Goal: Task Accomplishment & Management: Complete application form

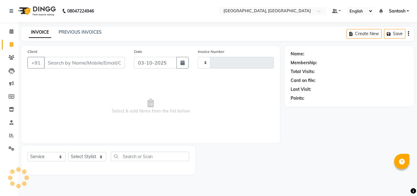
select select "service"
select select "5506"
type input "1490"
drag, startPoint x: 133, startPoint y: 142, endPoint x: 61, endPoint y: 129, distance: 72.7
click at [61, 129] on span "Select & add items from the list below" at bounding box center [151, 106] width 247 height 61
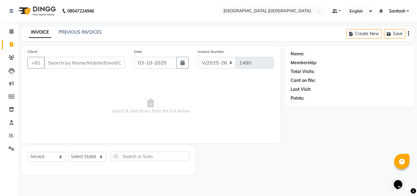
click at [73, 106] on span "Select & add items from the list below" at bounding box center [151, 106] width 247 height 61
click at [98, 31] on link "PREVIOUS INVOICES" at bounding box center [80, 32] width 43 height 6
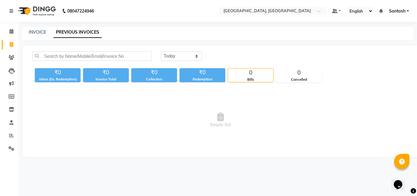
click at [175, 45] on div "[DATE] [DATE] Custom Range ₹0 Value (Ex. Redemption) ₹0 Invoice Total ₹0 Collec…" at bounding box center [221, 101] width 396 height 112
click at [177, 58] on select "[DATE] [DATE] Custom Range" at bounding box center [181, 55] width 41 height 9
select select "[DATE]"
click at [161, 51] on select "[DATE] [DATE] Custom Range" at bounding box center [181, 55] width 41 height 9
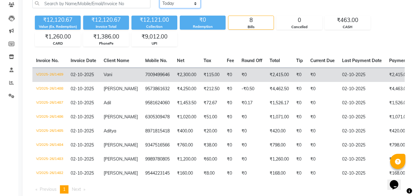
scroll to position [75, 0]
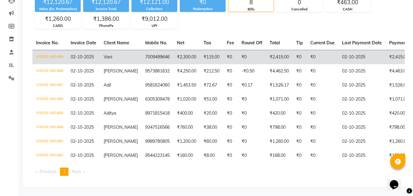
click at [365, 53] on td "02-10-2025" at bounding box center [361, 57] width 47 height 14
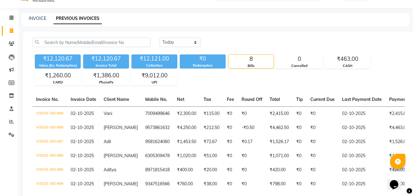
scroll to position [0, 0]
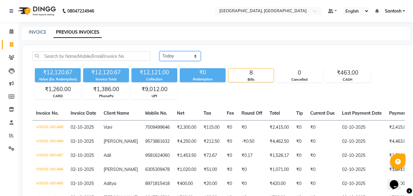
click at [174, 55] on select "[DATE] [DATE] Custom Range" at bounding box center [180, 55] width 41 height 9
click at [36, 33] on link "INVOICE" at bounding box center [37, 32] width 17 height 6
select select "5506"
select select "service"
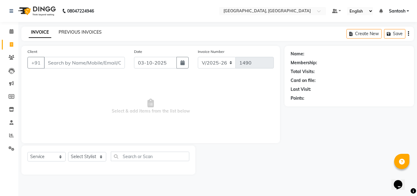
click at [97, 31] on link "PREVIOUS INVOICES" at bounding box center [80, 32] width 43 height 6
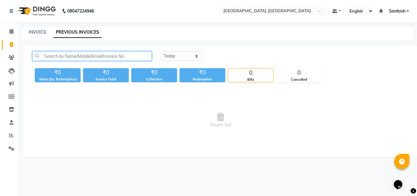
click at [84, 58] on input "text" at bounding box center [92, 55] width 120 height 9
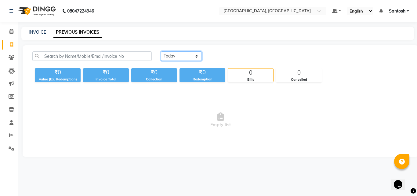
click at [183, 58] on select "[DATE] [DATE] Custom Range" at bounding box center [181, 55] width 41 height 9
click at [153, 101] on span "Empty list" at bounding box center [220, 120] width 377 height 61
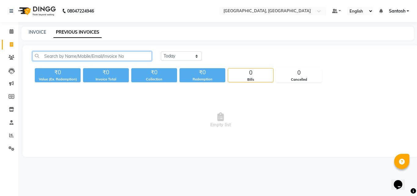
click at [115, 60] on input "text" at bounding box center [92, 55] width 120 height 9
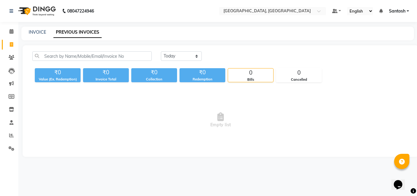
click at [97, 92] on span "Empty list" at bounding box center [220, 120] width 377 height 61
click at [37, 31] on link "INVOICE" at bounding box center [37, 32] width 17 height 6
select select "5506"
select select "service"
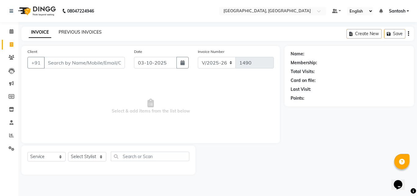
click at [91, 33] on link "PREVIOUS INVOICES" at bounding box center [80, 32] width 43 height 6
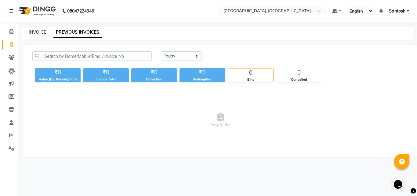
click at [48, 33] on div "INVOICE PREVIOUS INVOICES" at bounding box center [214, 32] width 386 height 6
click at [43, 32] on link "INVOICE" at bounding box center [37, 32] width 17 height 6
select select "5506"
select select "service"
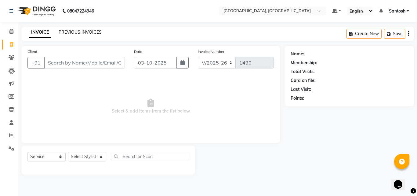
click at [81, 32] on link "PREVIOUS INVOICES" at bounding box center [80, 32] width 43 height 6
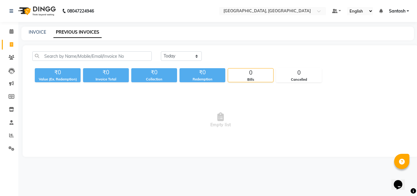
drag, startPoint x: 181, startPoint y: 55, endPoint x: 168, endPoint y: 51, distance: 13.1
click at [168, 51] on div "[DATE] [DATE] Custom Range ₹0 Value (Ex. Redemption) ₹0 Invoice Total ₹0 Collec…" at bounding box center [221, 101] width 396 height 112
click at [171, 54] on select "[DATE] [DATE] Custom Range" at bounding box center [181, 55] width 41 height 9
select select "[DATE]"
click at [161, 51] on select "[DATE] [DATE] Custom Range" at bounding box center [181, 55] width 41 height 9
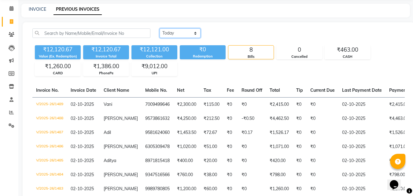
scroll to position [14, 0]
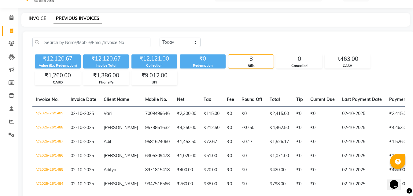
click at [43, 20] on link "INVOICE" at bounding box center [37, 19] width 17 height 6
select select "service"
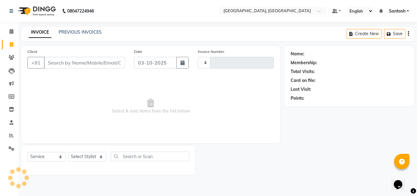
type input "1490"
select select "5506"
drag, startPoint x: 69, startPoint y: 64, endPoint x: 50, endPoint y: 80, distance: 25.4
click at [62, 68] on input "Client" at bounding box center [84, 63] width 81 height 12
click at [77, 156] on select "Select Stylist Manager [PERSON_NAME] [PERSON_NAME] [PERSON_NAME] [PERSON_NAME]" at bounding box center [87, 156] width 38 height 9
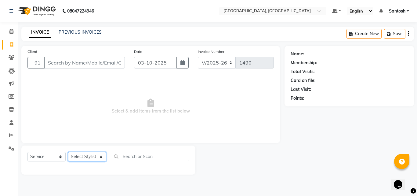
select select "76778"
click at [68, 152] on select "Select Stylist Manager [PERSON_NAME] [PERSON_NAME] [PERSON_NAME] [PERSON_NAME]" at bounding box center [87, 156] width 38 height 9
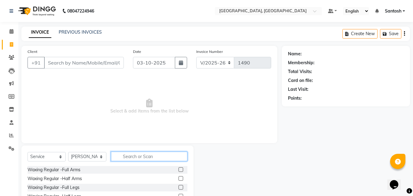
click at [152, 155] on input "text" at bounding box center [149, 156] width 76 height 9
type input "cre"
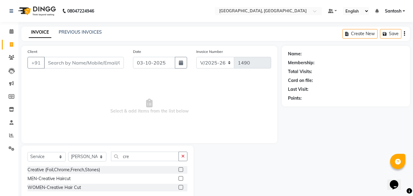
click at [182, 174] on div "Creative (Foil,Chrome,French,Stones) MEN-Creative Haircut WOMEN-Creative Hair C…" at bounding box center [108, 179] width 160 height 27
click at [179, 178] on label at bounding box center [180, 178] width 5 height 5
click at [179, 178] on input "checkbox" at bounding box center [180, 179] width 4 height 4
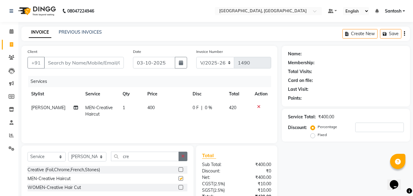
checkbox input "false"
click at [186, 157] on button "button" at bounding box center [182, 156] width 9 height 9
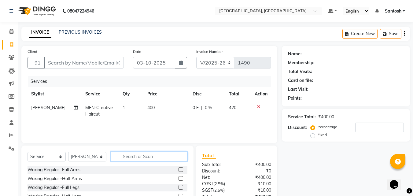
click at [150, 158] on input "text" at bounding box center [149, 156] width 76 height 9
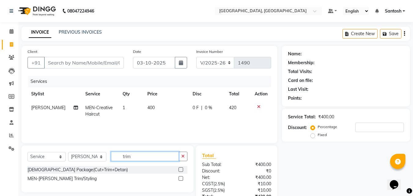
type input "trim"
click at [181, 179] on label at bounding box center [180, 178] width 5 height 5
click at [181, 179] on input "checkbox" at bounding box center [180, 179] width 4 height 4
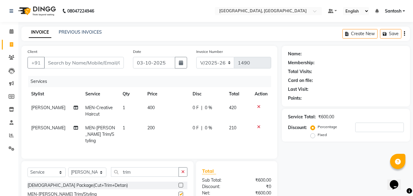
checkbox input "false"
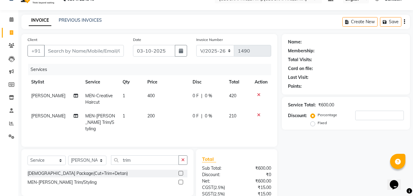
scroll to position [1, 0]
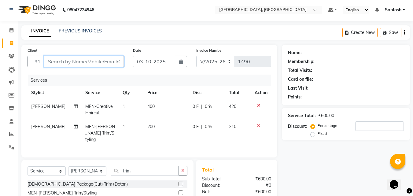
click at [75, 62] on input "Client" at bounding box center [84, 62] width 80 height 12
type input "k"
type input "0"
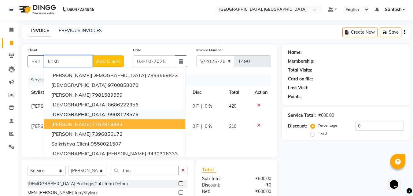
scroll to position [0, 0]
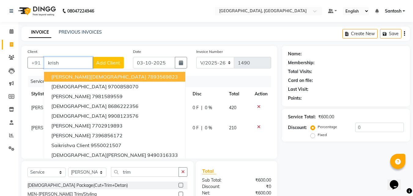
type input "krish"
click at [181, 90] on th "Price" at bounding box center [166, 94] width 45 height 14
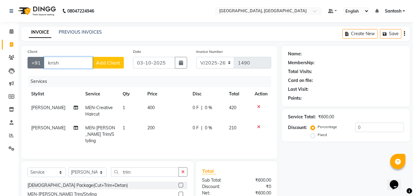
drag, startPoint x: 83, startPoint y: 66, endPoint x: 34, endPoint y: 68, distance: 49.6
click at [34, 68] on div "+91 [PERSON_NAME] Add Client" at bounding box center [76, 63] width 96 height 12
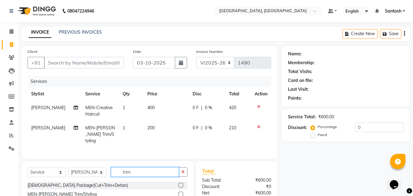
click at [138, 170] on input "trim" at bounding box center [145, 171] width 68 height 9
type input "t"
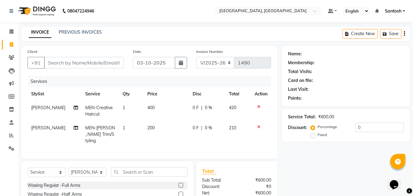
click at [99, 50] on div "Client +91" at bounding box center [75, 60] width 105 height 25
click at [95, 65] on input "Client" at bounding box center [84, 63] width 80 height 12
click at [68, 63] on input "Client" at bounding box center [84, 63] width 80 height 12
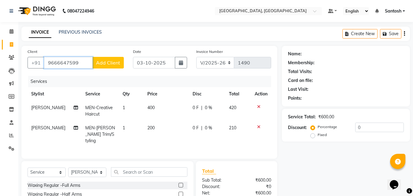
type input "9666647599"
click at [109, 63] on span "Add Client" at bounding box center [108, 63] width 24 height 6
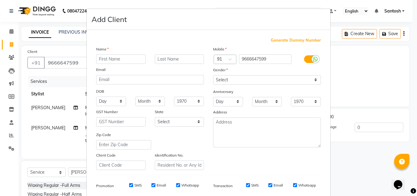
click at [114, 58] on input "text" at bounding box center [121, 58] width 50 height 9
type input "[PERSON_NAME]"
click at [243, 77] on select "Select [DEMOGRAPHIC_DATA] [DEMOGRAPHIC_DATA] Other Prefer Not To Say" at bounding box center [267, 79] width 108 height 9
select select "[DEMOGRAPHIC_DATA]"
click at [213, 75] on select "Select [DEMOGRAPHIC_DATA] [DEMOGRAPHIC_DATA] Other Prefer Not To Say" at bounding box center [267, 79] width 108 height 9
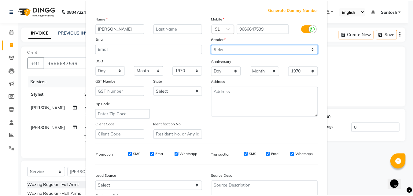
scroll to position [86, 0]
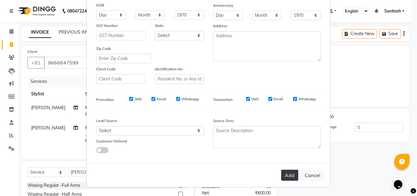
click at [292, 175] on button "Add" at bounding box center [289, 175] width 17 height 11
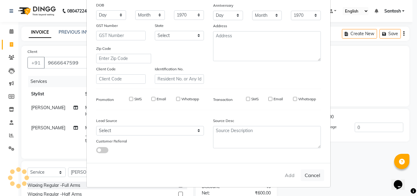
select select
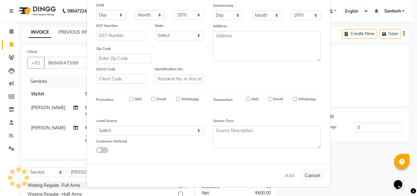
select select
checkbox input "false"
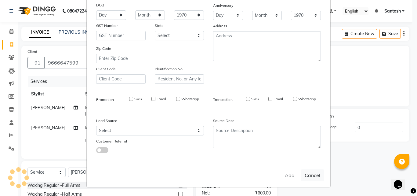
checkbox input "false"
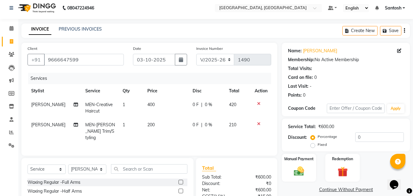
scroll to position [2, 0]
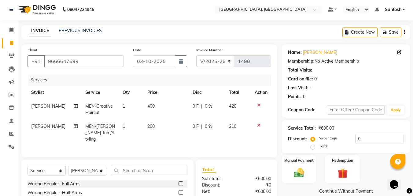
click at [259, 106] on icon at bounding box center [258, 105] width 3 height 4
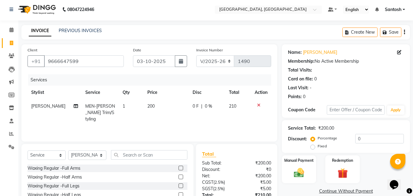
click at [259, 105] on icon at bounding box center [258, 105] width 3 height 4
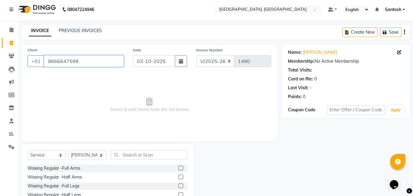
click at [96, 60] on input "9666647599" at bounding box center [84, 61] width 80 height 12
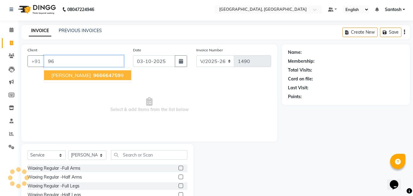
type input "9"
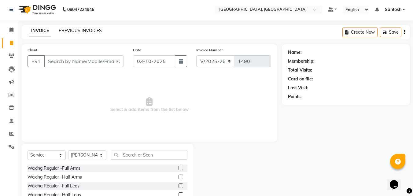
drag, startPoint x: 80, startPoint y: 23, endPoint x: 79, endPoint y: 32, distance: 8.6
click at [79, 26] on div "08047224946 Select Location × Manea [GEOGRAPHIC_DATA], [GEOGRAPHIC_DATA] Defaul…" at bounding box center [206, 120] width 413 height 245
click at [79, 30] on link "PREVIOUS INVOICES" at bounding box center [80, 31] width 43 height 6
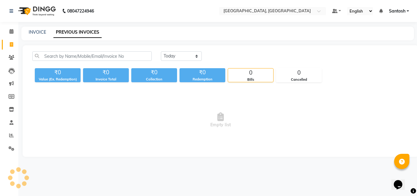
drag, startPoint x: 181, startPoint y: 51, endPoint x: 179, endPoint y: 67, distance: 15.6
click at [180, 55] on div "[DATE] [DATE] Custom Range ₹0 Value (Ex. Redemption) ₹0 Invoice Total ₹0 Collec…" at bounding box center [221, 101] width 396 height 112
click at [185, 53] on select "[DATE] [DATE] Custom Range" at bounding box center [181, 55] width 41 height 9
click at [161, 51] on select "[DATE] [DATE] Custom Range" at bounding box center [181, 55] width 41 height 9
click at [187, 60] on select "[DATE] [DATE] Custom Range" at bounding box center [181, 55] width 41 height 9
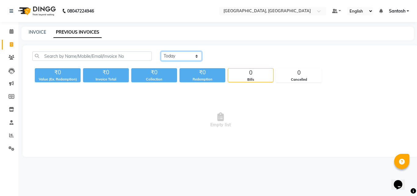
select select "[DATE]"
click at [161, 51] on select "[DATE] [DATE] Custom Range" at bounding box center [181, 55] width 41 height 9
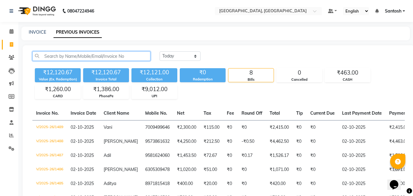
click at [118, 55] on input "text" at bounding box center [91, 55] width 118 height 9
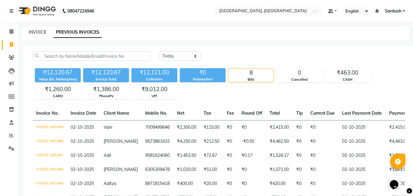
click at [34, 32] on link "INVOICE" at bounding box center [37, 32] width 17 height 6
select select "5506"
select select "service"
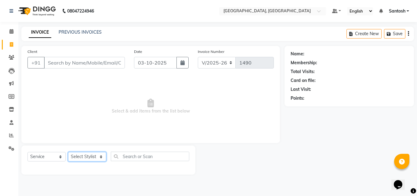
drag, startPoint x: 96, startPoint y: 157, endPoint x: 118, endPoint y: 110, distance: 51.8
click at [117, 110] on div "Client +91 Date [DATE] Invoice Number V/2025 V/[PHONE_NUMBER] Select & add item…" at bounding box center [151, 110] width 268 height 129
click at [126, 104] on span "Select & add items from the list below" at bounding box center [151, 106] width 247 height 61
click at [169, 62] on input "03-10-2025" at bounding box center [155, 63] width 43 height 12
select select "10"
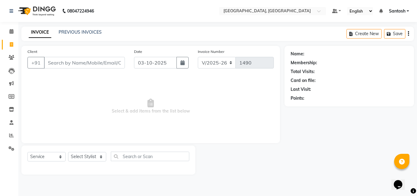
select select "2025"
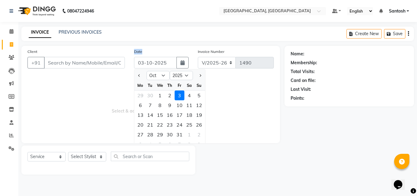
drag, startPoint x: 142, startPoint y: 47, endPoint x: 136, endPoint y: 64, distance: 18.4
click at [136, 64] on div "Client +91 Date [DATE] Jan Feb Mar Apr May Jun [DATE] Aug Sep Oct Nov [DATE] 20…" at bounding box center [150, 94] width 259 height 97
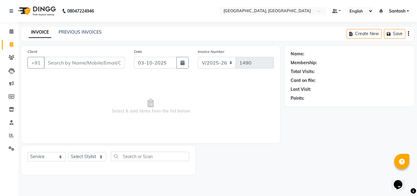
click at [118, 80] on span "Select & add items from the list below" at bounding box center [151, 106] width 247 height 61
click at [84, 33] on link "PREVIOUS INVOICES" at bounding box center [80, 32] width 43 height 6
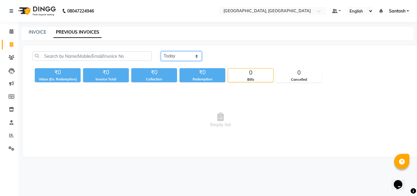
drag, startPoint x: 199, startPoint y: 60, endPoint x: 190, endPoint y: 73, distance: 16.2
click at [190, 73] on div "[DATE] [DATE] Custom Range ₹0 Value (Ex. Redemption) ₹0 Invoice Total ₹0 Collec…" at bounding box center [221, 66] width 384 height 31
select select "[DATE]"
click at [161, 51] on select "[DATE] [DATE] Custom Range" at bounding box center [181, 55] width 41 height 9
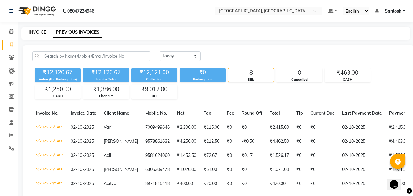
click at [34, 30] on link "INVOICE" at bounding box center [37, 32] width 17 height 6
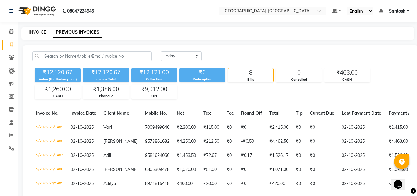
select select "5506"
select select "service"
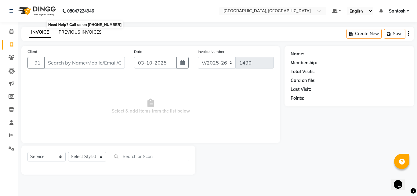
drag, startPoint x: 74, startPoint y: 19, endPoint x: 62, endPoint y: 35, distance: 20.1
click at [73, 20] on div "[PHONE_NUMBER] Need Help? Call us on [PHONE_NUMBER]" at bounding box center [52, 10] width 94 height 17
drag, startPoint x: 90, startPoint y: 61, endPoint x: 101, endPoint y: 42, distance: 22.4
click at [92, 60] on input "Client" at bounding box center [84, 63] width 81 height 12
click at [98, 30] on link "PREVIOUS INVOICES" at bounding box center [80, 32] width 43 height 6
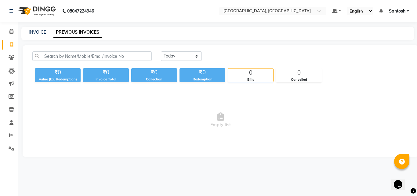
drag, startPoint x: 123, startPoint y: 149, endPoint x: 34, endPoint y: 134, distance: 90.0
click at [34, 134] on span "Empty list" at bounding box center [220, 120] width 377 height 61
drag, startPoint x: 38, startPoint y: 122, endPoint x: 42, endPoint y: 119, distance: 5.2
click at [42, 119] on span "Empty list" at bounding box center [220, 120] width 377 height 61
click at [97, 169] on div "08047224946 Select Location × Manea [GEOGRAPHIC_DATA], [GEOGRAPHIC_DATA] Defaul…" at bounding box center [208, 98] width 417 height 196
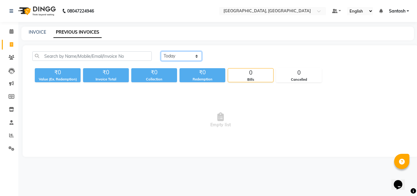
drag, startPoint x: 196, startPoint y: 57, endPoint x: 146, endPoint y: 112, distance: 74.3
click at [146, 112] on div "[DATE] [DATE] Custom Range ₹0 Value (Ex. Redemption) ₹0 Invoice Total ₹0 Collec…" at bounding box center [221, 101] width 396 height 112
click at [127, 130] on span "Empty list" at bounding box center [220, 120] width 377 height 61
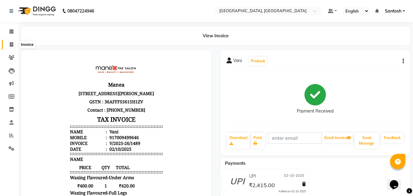
click at [10, 45] on icon at bounding box center [11, 44] width 3 height 5
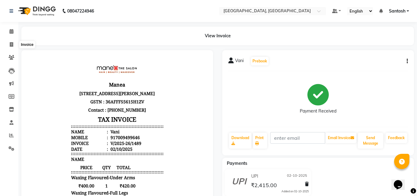
select select "service"
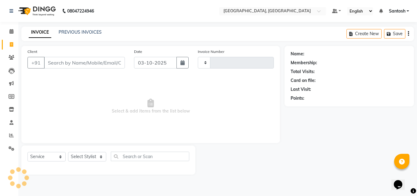
type input "1490"
select select "5506"
click at [117, 150] on div "Select Service Product Membership Package Voucher Prepaid Gift Card Select Styl…" at bounding box center [108, 159] width 174 height 29
drag, startPoint x: 74, startPoint y: 194, endPoint x: 87, endPoint y: 180, distance: 19.3
click at [76, 191] on div "08047224946 Select Location × Manea The Salon, Srinagar Colony Default Panel My…" at bounding box center [208, 98] width 417 height 196
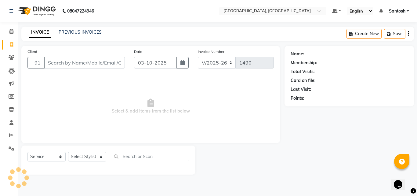
click at [94, 169] on div "Select Service Product Membership Package Voucher Prepaid Gift Card Select Styl…" at bounding box center [108, 159] width 174 height 29
click at [130, 88] on span "Select & add items from the list below" at bounding box center [151, 106] width 247 height 61
click at [100, 156] on select "Select Stylist Manager [PERSON_NAME] [PERSON_NAME] [PERSON_NAME] [PERSON_NAME]" at bounding box center [87, 156] width 38 height 9
click at [80, 158] on select "Select Stylist Manager [PERSON_NAME] [PERSON_NAME] [PERSON_NAME] [PERSON_NAME]" at bounding box center [87, 156] width 38 height 9
click at [80, 153] on select "Select Stylist Manager [PERSON_NAME] [PERSON_NAME] [PERSON_NAME] [PERSON_NAME]" at bounding box center [87, 156] width 38 height 9
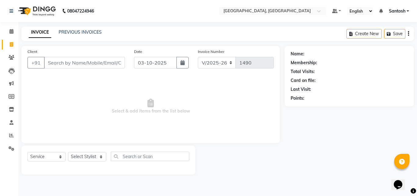
click at [80, 149] on div "Select Service Product Membership Package Voucher Prepaid Gift Card Select Styl…" at bounding box center [108, 159] width 174 height 29
drag, startPoint x: 82, startPoint y: 146, endPoint x: 79, endPoint y: 155, distance: 9.1
click at [79, 155] on div "Select Service Product Membership Package Voucher Prepaid Gift Card Select Styl…" at bounding box center [108, 159] width 174 height 29
click at [79, 155] on select "Select Stylist Manager [PERSON_NAME] [PERSON_NAME] [PERSON_NAME] [PERSON_NAME]" at bounding box center [87, 156] width 38 height 9
select select "50205"
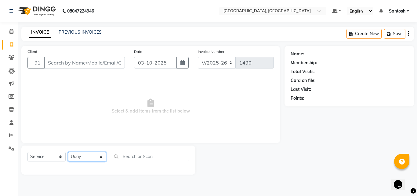
click at [68, 152] on select "Select Stylist Manager [PERSON_NAME] [PERSON_NAME] [PERSON_NAME] [PERSON_NAME]" at bounding box center [87, 156] width 38 height 9
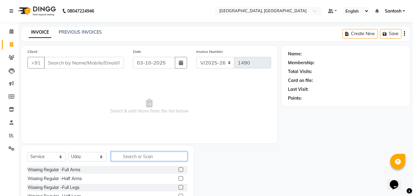
click at [131, 160] on input "text" at bounding box center [149, 156] width 76 height 9
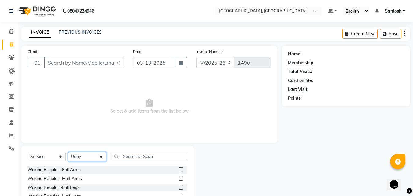
click at [89, 155] on select "Select Stylist Manager [PERSON_NAME] [PERSON_NAME] [PERSON_NAME] [PERSON_NAME]" at bounding box center [87, 156] width 38 height 9
click at [132, 140] on div "Client +91 Date 03-10-2025 Invoice Number V/2025 V/2025-26 1490 Select & add it…" at bounding box center [149, 94] width 256 height 97
click at [90, 156] on select "Select Stylist Manager [PERSON_NAME] [PERSON_NAME] [PERSON_NAME] [PERSON_NAME]" at bounding box center [87, 156] width 38 height 9
drag, startPoint x: 90, startPoint y: 156, endPoint x: 97, endPoint y: 153, distance: 7.4
click at [96, 153] on select "Select Stylist Manager [PERSON_NAME] [PERSON_NAME] [PERSON_NAME] [PERSON_NAME]" at bounding box center [87, 156] width 38 height 9
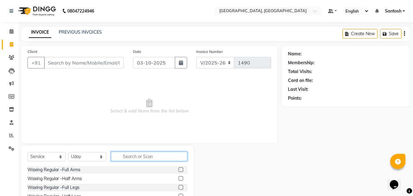
drag, startPoint x: 150, startPoint y: 158, endPoint x: 110, endPoint y: 163, distance: 40.6
click at [130, 163] on div "Select Service Product Membership Package Voucher Prepaid Gift Card Select Styl…" at bounding box center [108, 159] width 160 height 14
click at [11, 58] on icon at bounding box center [12, 57] width 6 height 5
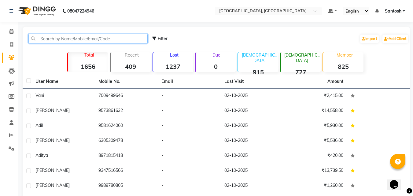
click at [97, 36] on input "text" at bounding box center [87, 38] width 119 height 9
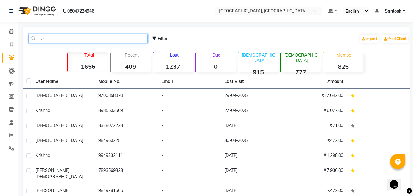
type input "k"
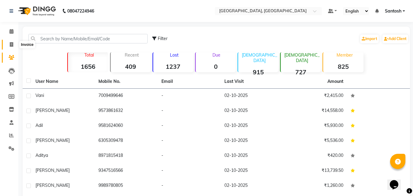
click at [13, 44] on icon at bounding box center [11, 44] width 3 height 5
select select "service"
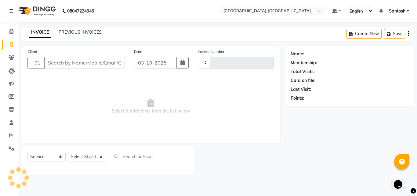
type input "1490"
select select "5506"
